Goal: Information Seeking & Learning: Learn about a topic

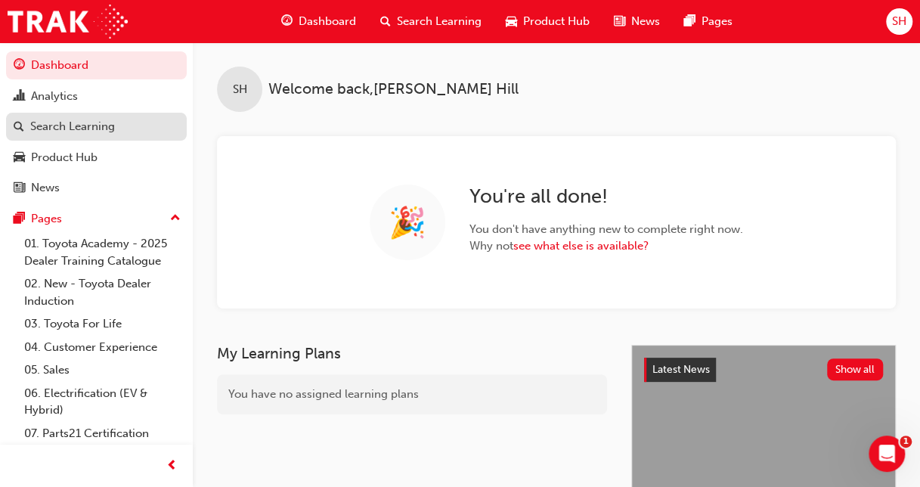
click at [70, 123] on div "Search Learning" at bounding box center [72, 126] width 85 height 17
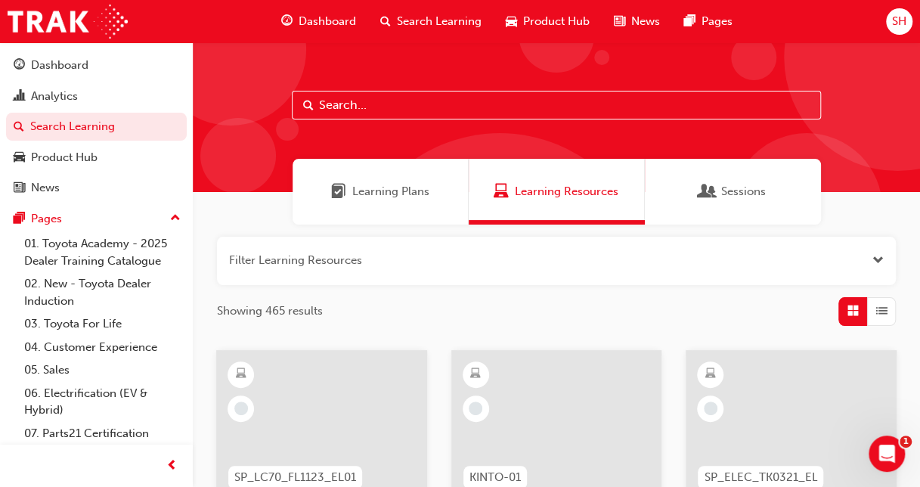
click at [351, 254] on button "button" at bounding box center [556, 261] width 679 height 48
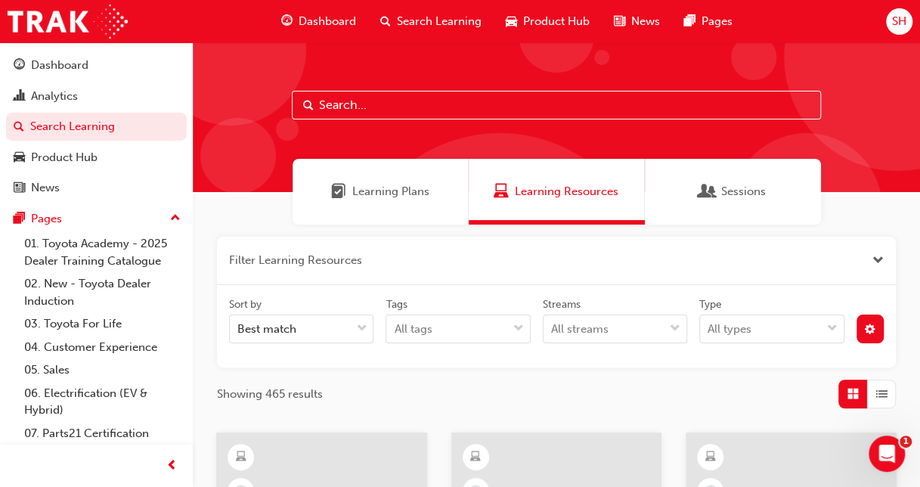
click at [357, 254] on button "button" at bounding box center [556, 261] width 679 height 48
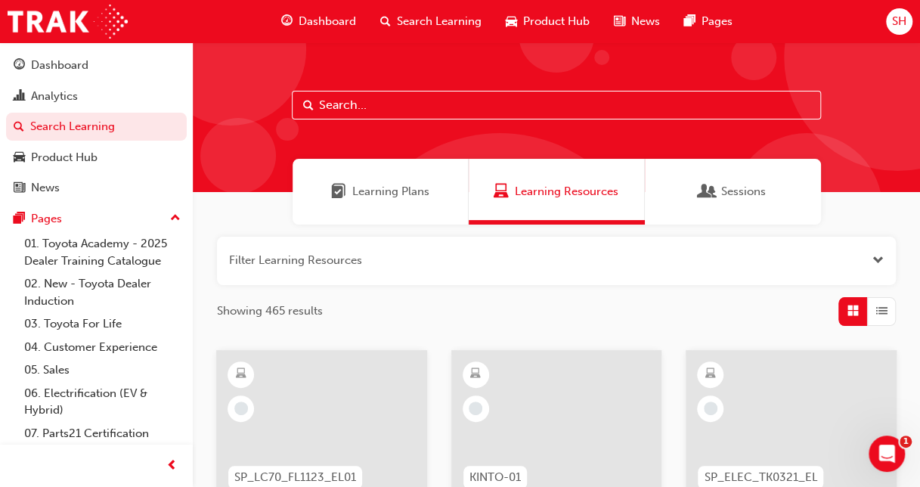
click at [399, 95] on input "text" at bounding box center [556, 105] width 529 height 29
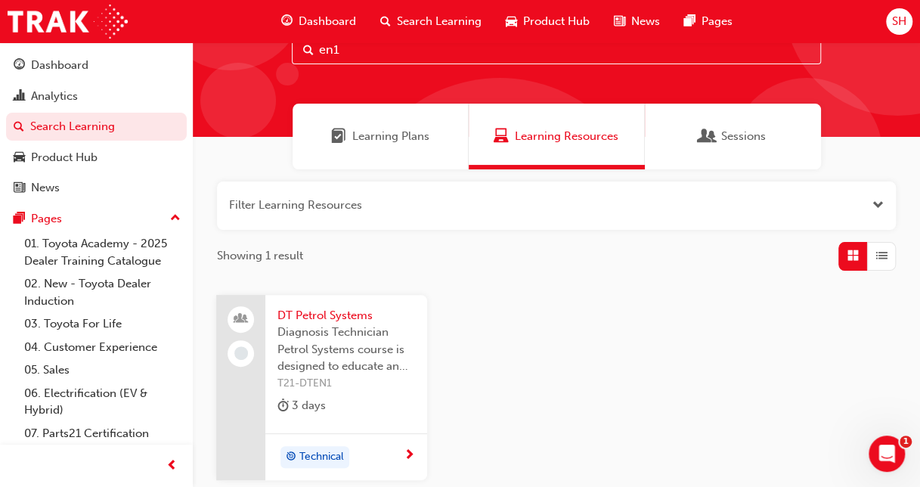
scroll to position [193, 0]
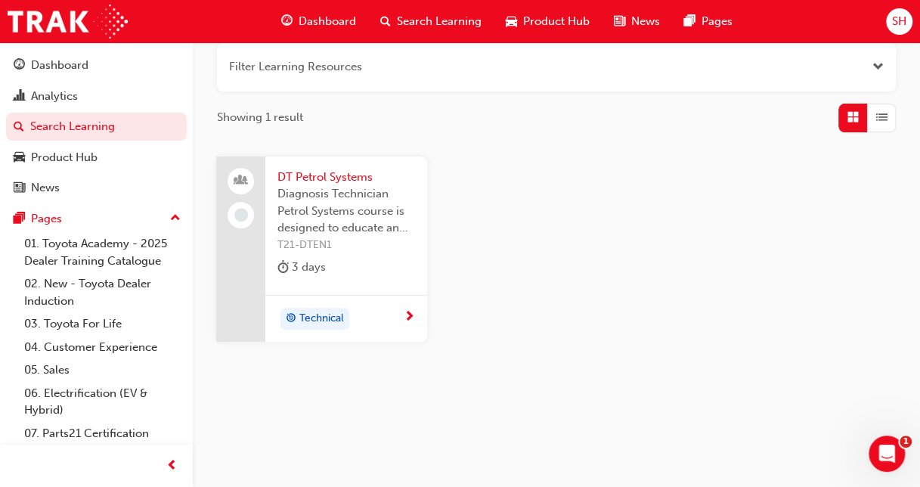
type input "en1"
click at [362, 242] on span "T21-DTEN1" at bounding box center [346, 245] width 138 height 17
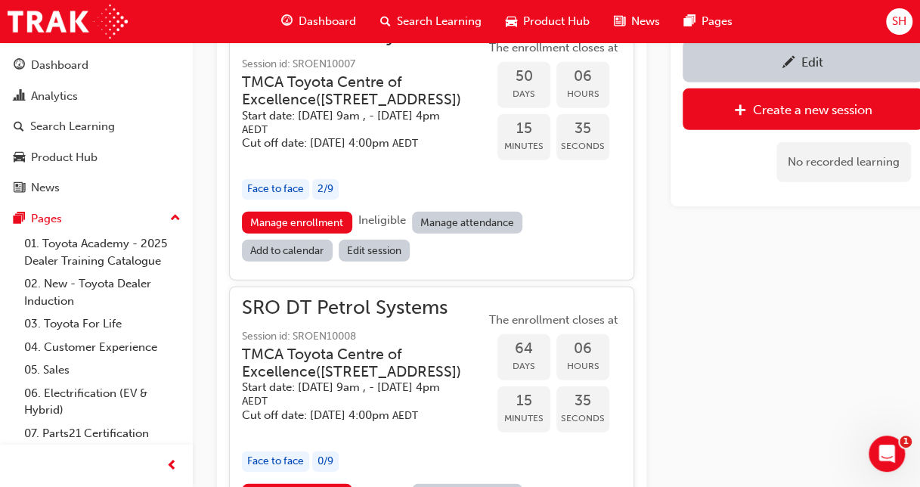
scroll to position [1888, 0]
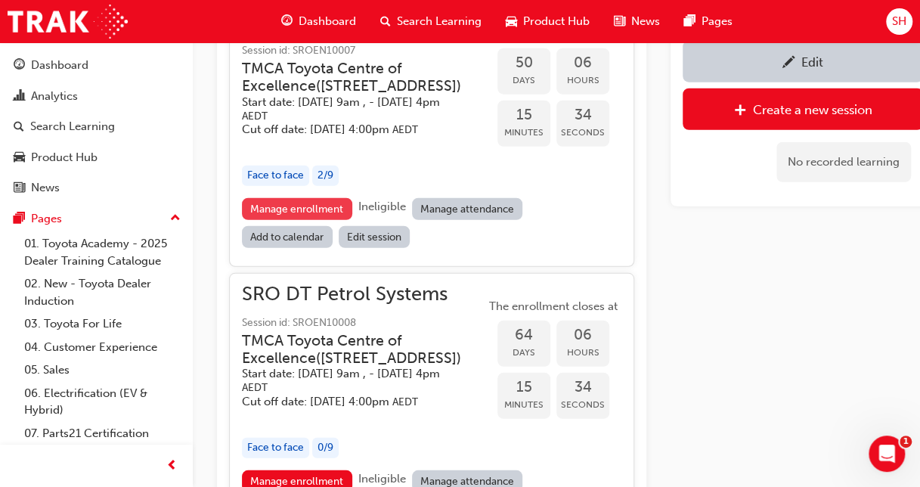
click at [293, 220] on link "Manage enrollment" at bounding box center [297, 209] width 110 height 22
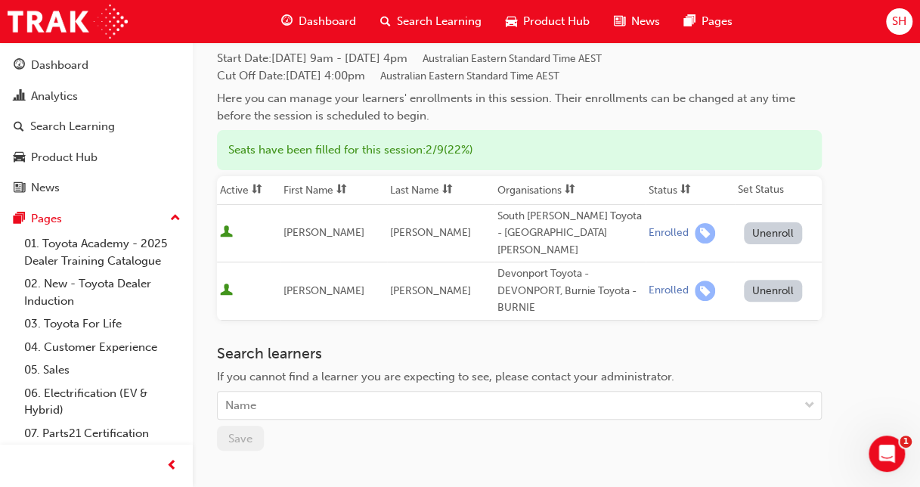
scroll to position [151, 0]
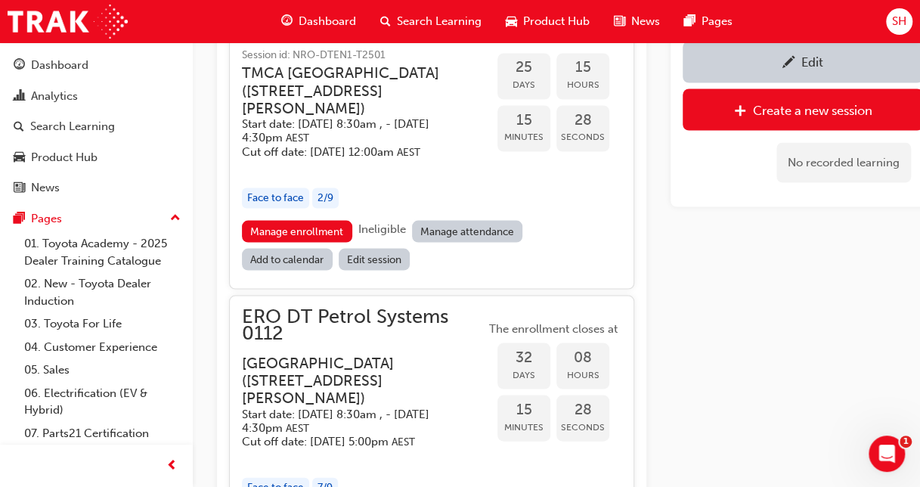
scroll to position [1132, 0]
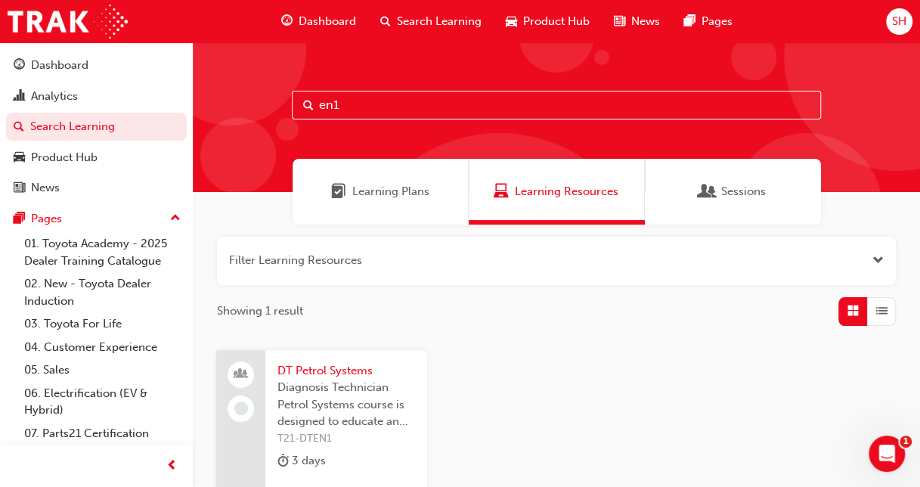
click at [390, 101] on input "en1" at bounding box center [556, 105] width 529 height 29
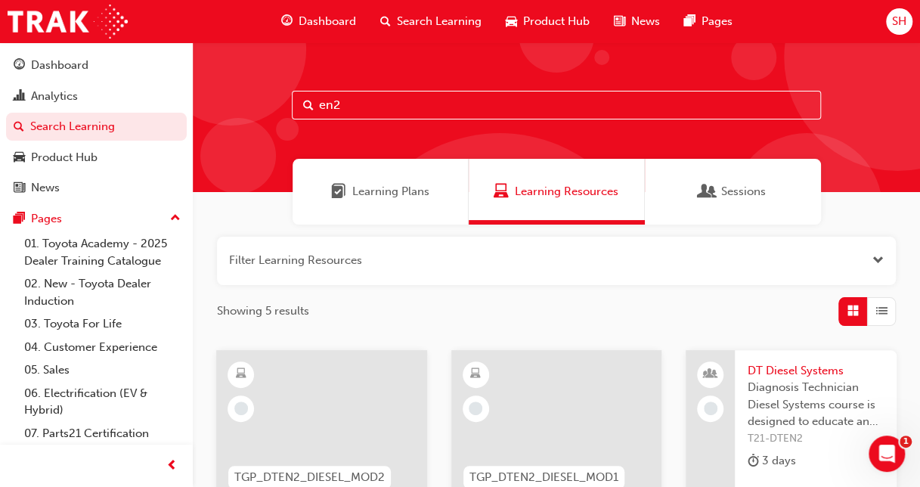
type input "en2"
click at [803, 392] on span "Diagnosis Technician Diesel Systems course is designed to educate and inform al…" at bounding box center [816, 404] width 138 height 51
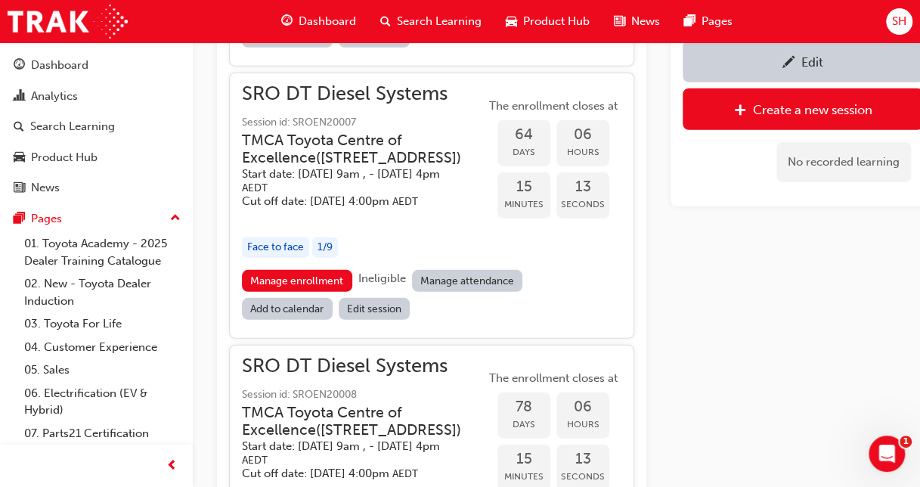
scroll to position [2161, 0]
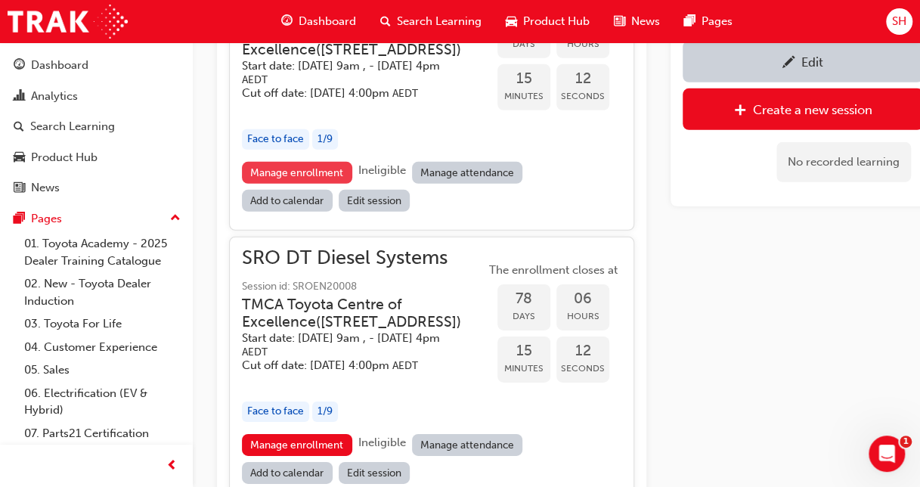
click at [305, 184] on link "Manage enrollment" at bounding box center [297, 173] width 110 height 22
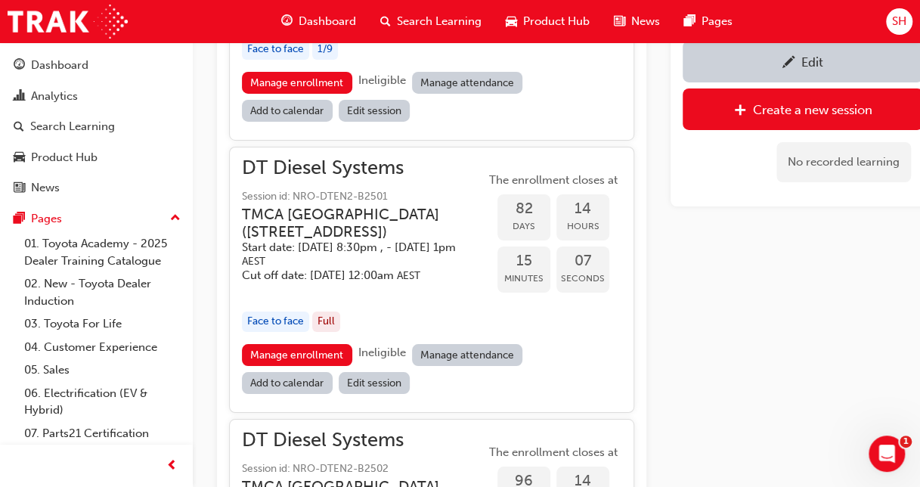
scroll to position [2539, 0]
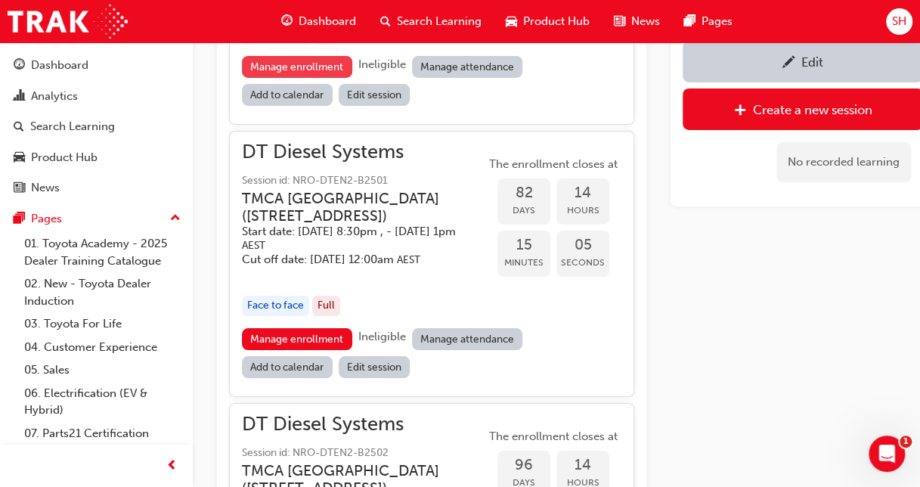
click at [300, 78] on link "Manage enrollment" at bounding box center [297, 67] width 110 height 22
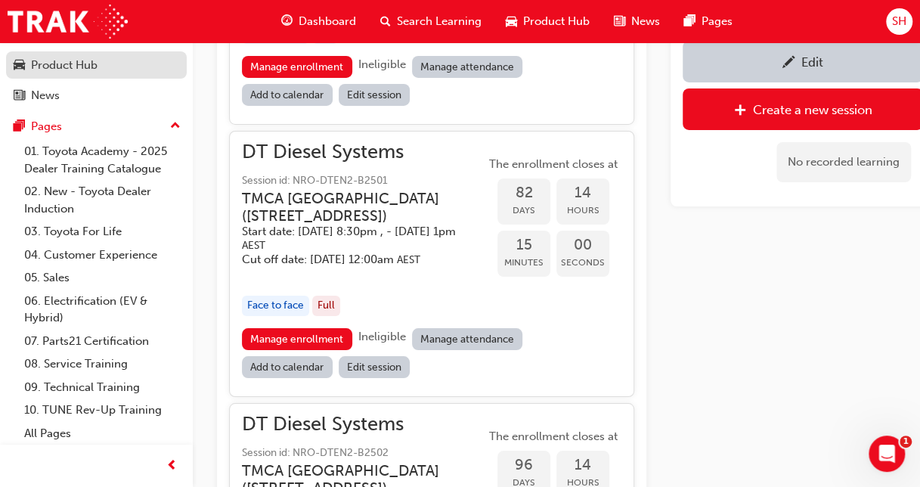
scroll to position [93, 0]
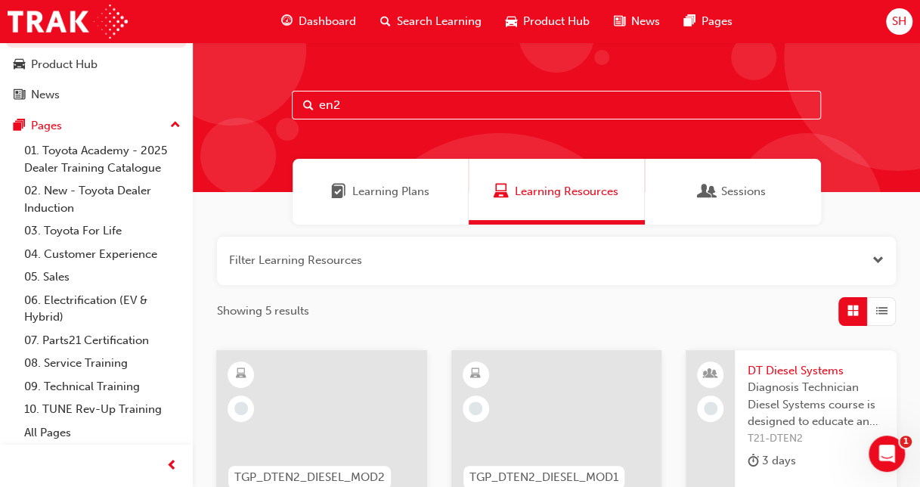
click at [343, 108] on input "en2" at bounding box center [556, 105] width 529 height 29
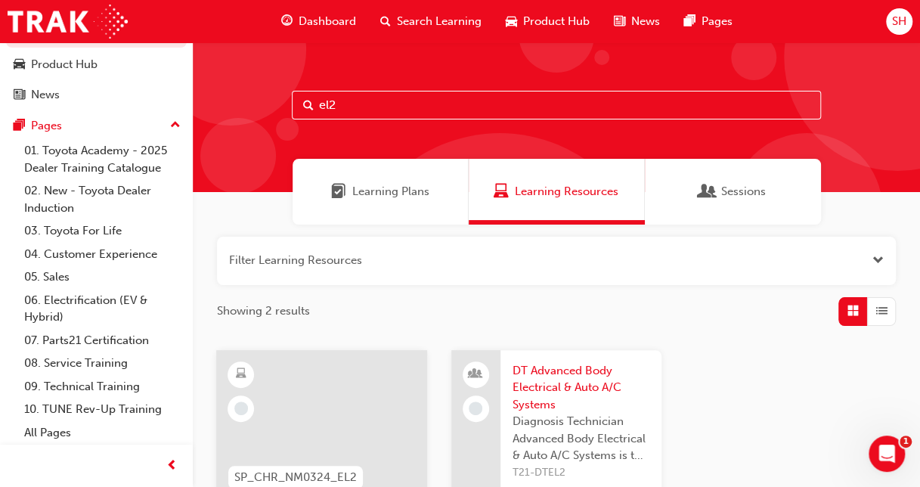
type input "el2"
click at [575, 385] on span "DT Advanced Body Electrical & Auto A/C Systems" at bounding box center [581, 387] width 138 height 51
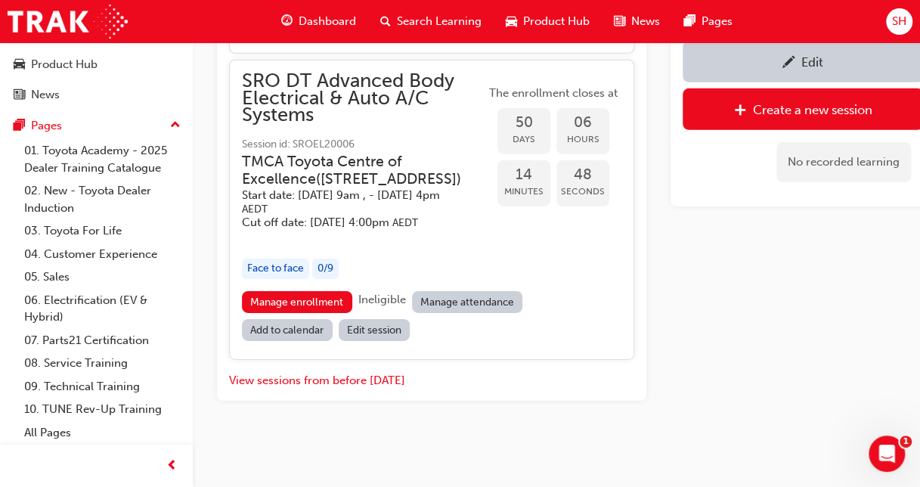
scroll to position [2462, 0]
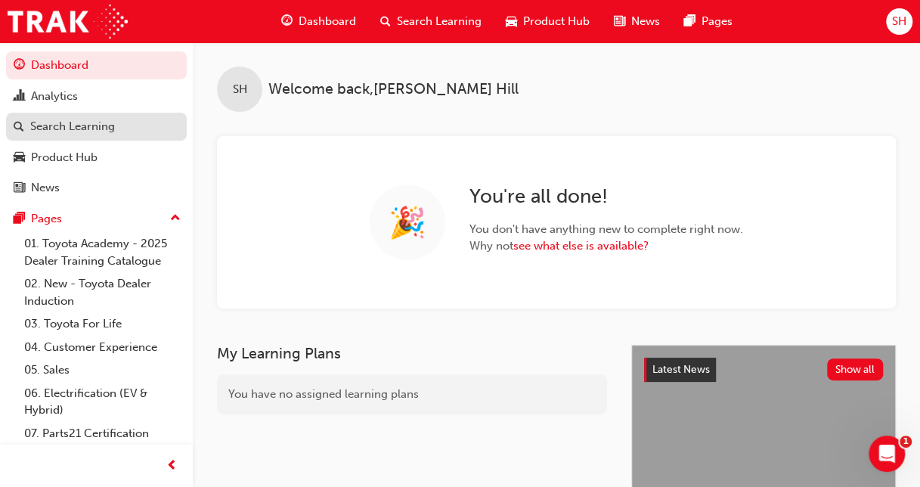
click at [51, 126] on div "Search Learning" at bounding box center [72, 126] width 85 height 17
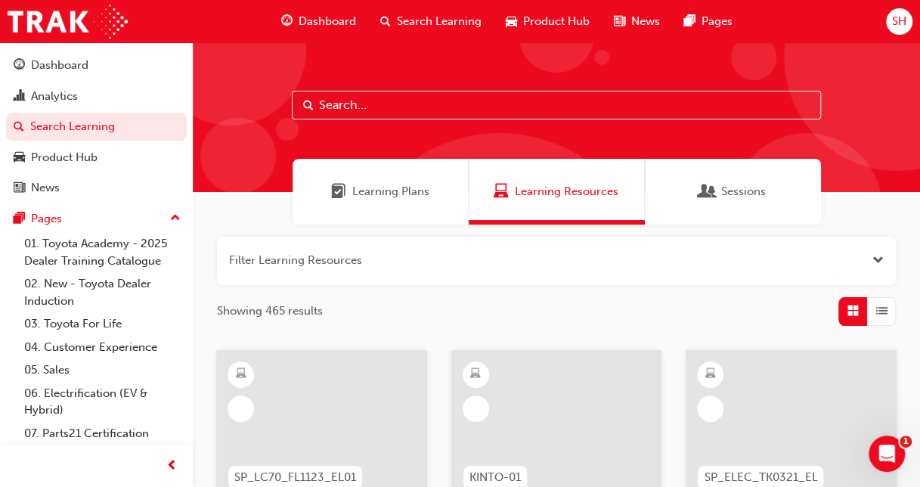
click at [345, 106] on input "text" at bounding box center [556, 105] width 529 height 29
click at [352, 109] on input "fun" at bounding box center [556, 105] width 529 height 29
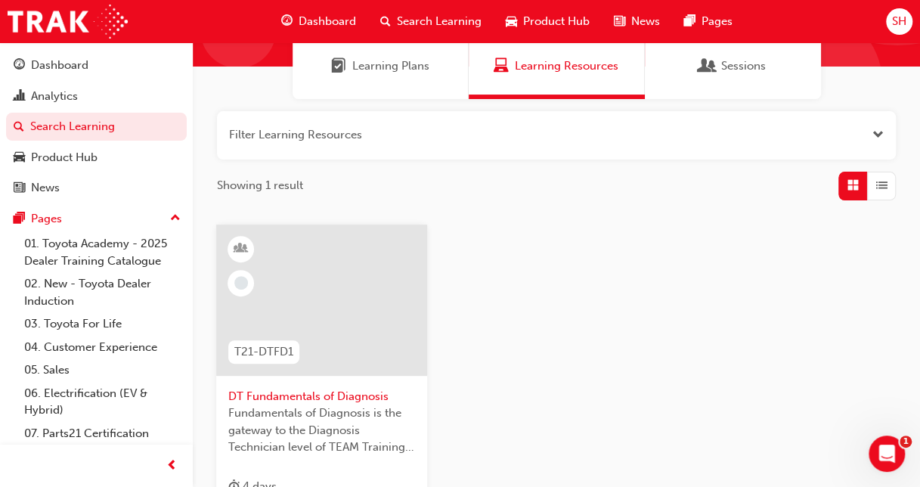
scroll to position [227, 0]
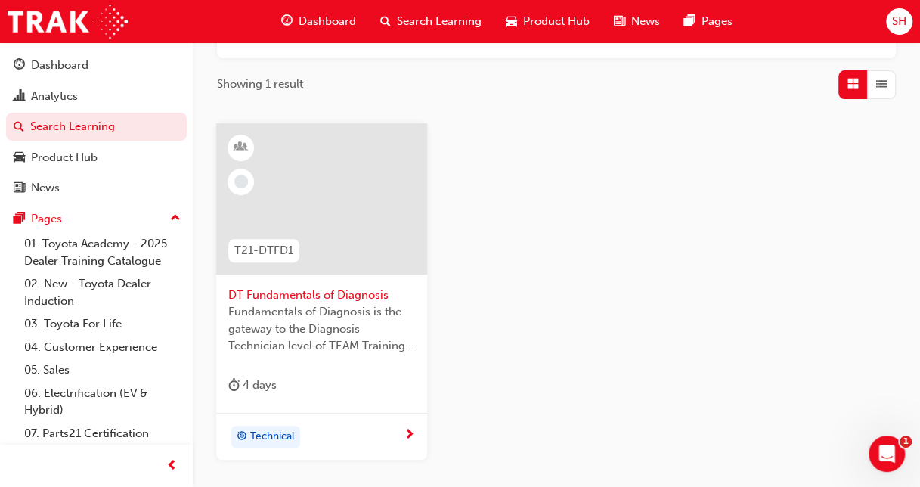
type input "dtf"
click at [309, 249] on div "T21-DTFD1" at bounding box center [263, 251] width 95 height 48
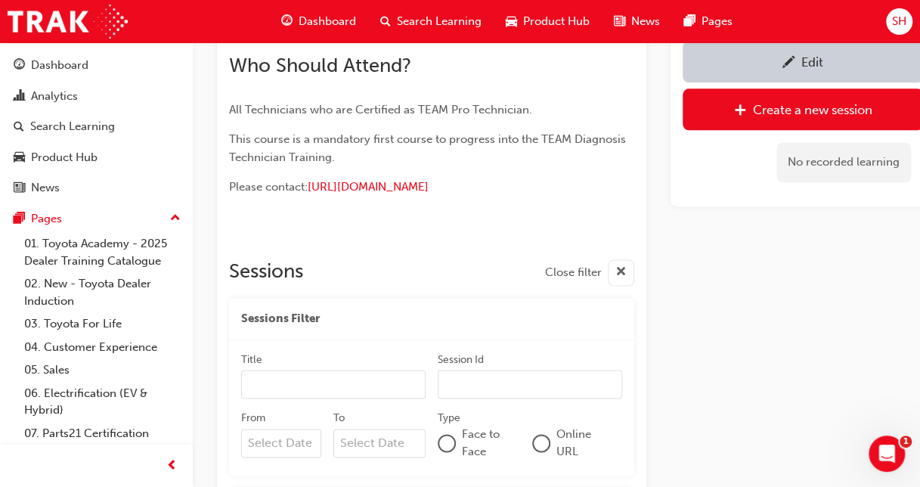
scroll to position [741, 0]
